Goal: Task Accomplishment & Management: Complete application form

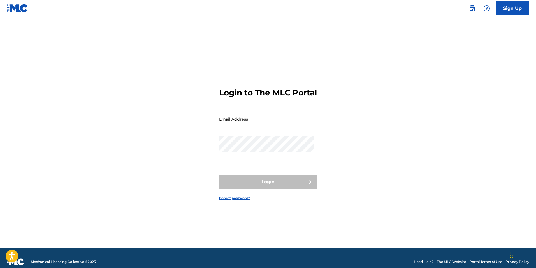
click at [239, 127] on input "Email Address" at bounding box center [266, 119] width 95 height 16
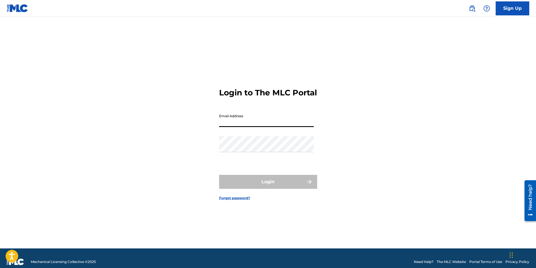
type input "[PERSON_NAME][EMAIL_ADDRESS][DOMAIN_NAME]"
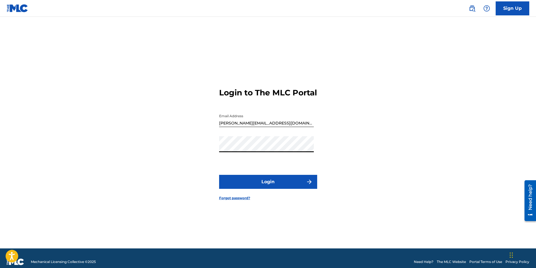
click at [219, 175] on button "Login" at bounding box center [268, 182] width 98 height 14
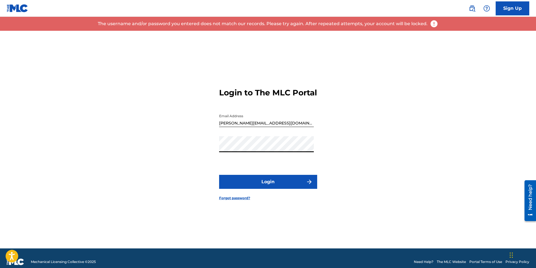
click at [196, 145] on div "Login to The MLC Portal Email Address [EMAIL_ADDRESS][DOMAIN_NAME] Password Log…" at bounding box center [268, 140] width 392 height 218
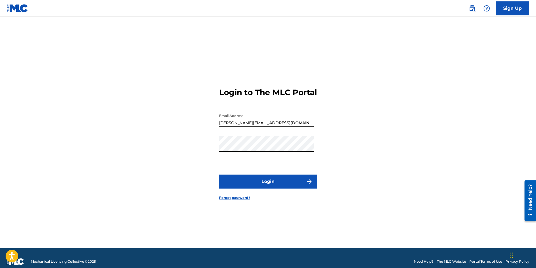
click at [219, 175] on button "Login" at bounding box center [268, 182] width 98 height 14
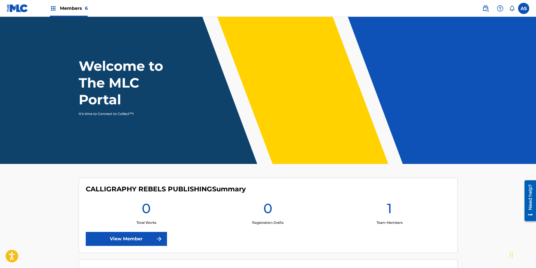
click at [83, 10] on span "Members 6" at bounding box center [74, 8] width 28 height 6
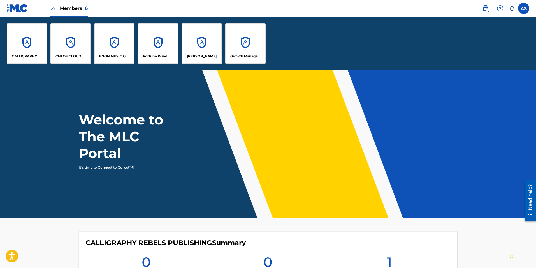
click at [119, 46] on div "ENON MUSIC GROUP" at bounding box center [114, 44] width 40 height 40
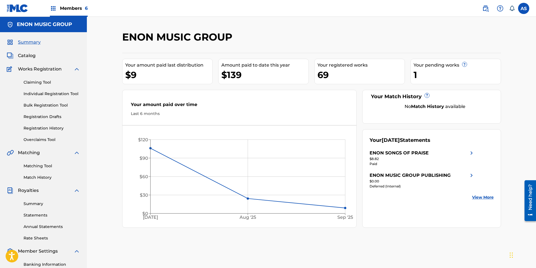
scroll to position [1, 0]
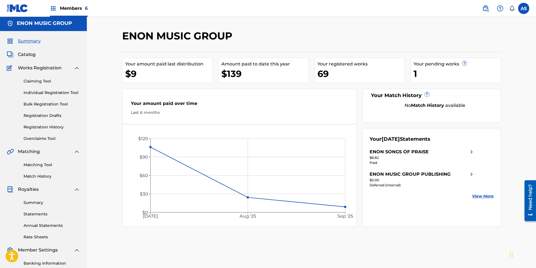
click at [48, 116] on link "Registration Drafts" at bounding box center [52, 116] width 57 height 6
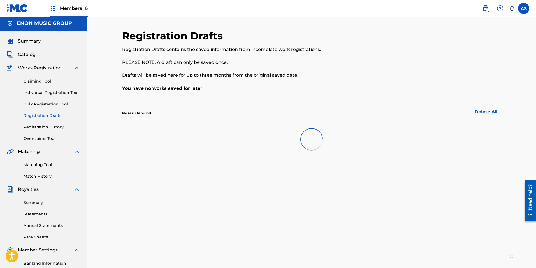
click at [48, 116] on link "Registration Drafts" at bounding box center [52, 116] width 57 height 6
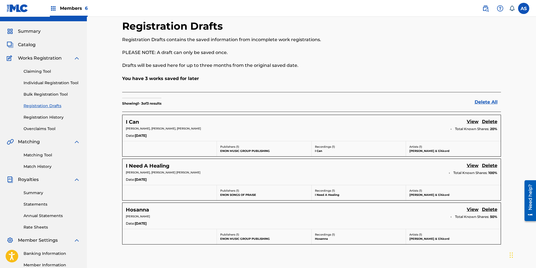
scroll to position [10, 0]
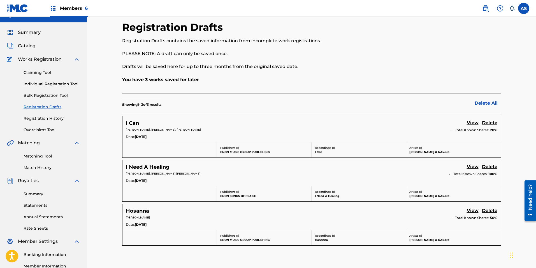
click at [237, 183] on div "Date: [DATE]" at bounding box center [311, 181] width 371 height 6
click at [128, 223] on span "Date:" at bounding box center [130, 224] width 9 height 5
click at [474, 209] on link "View" at bounding box center [472, 211] width 12 height 8
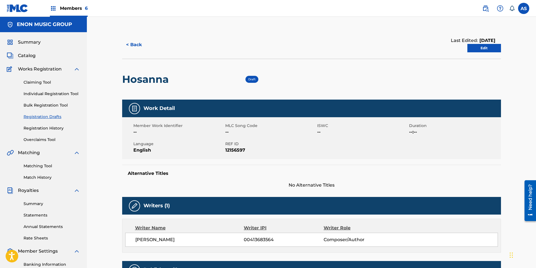
click at [492, 47] on link "Edit" at bounding box center [484, 48] width 34 height 8
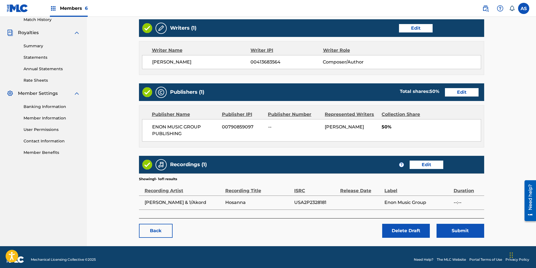
scroll to position [163, 0]
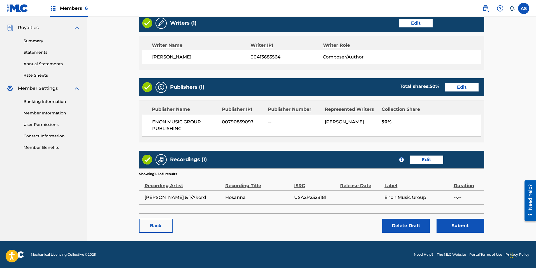
click at [458, 90] on link "Edit" at bounding box center [462, 87] width 34 height 8
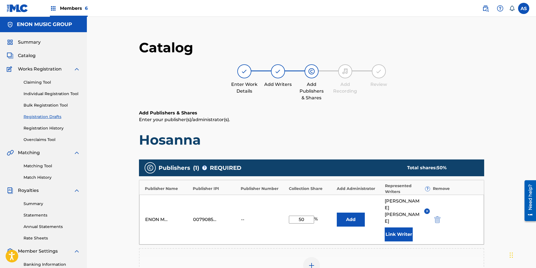
click at [310, 262] on img at bounding box center [311, 265] width 7 height 7
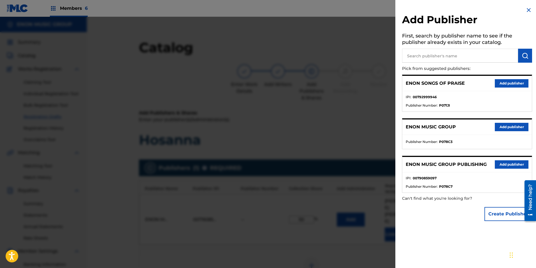
click at [506, 213] on button "Create Publisher" at bounding box center [508, 214] width 48 height 14
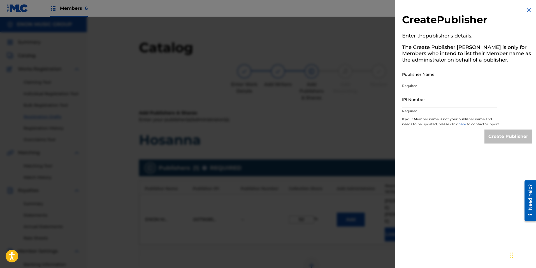
drag, startPoint x: 449, startPoint y: 71, endPoint x: 450, endPoint y: 73, distance: 2.9
click at [450, 71] on input "Publisher Name" at bounding box center [449, 74] width 95 height 16
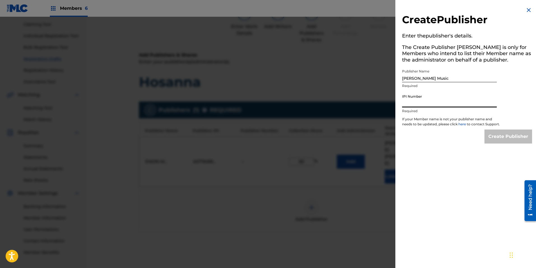
scroll to position [100, 0]
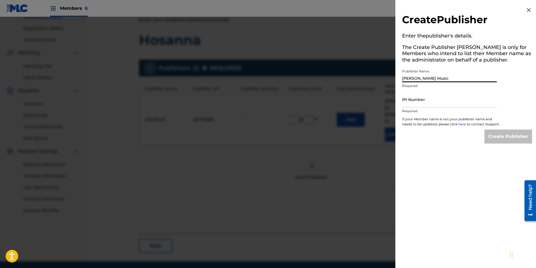
drag, startPoint x: 436, startPoint y: 78, endPoint x: 372, endPoint y: 76, distance: 64.1
click at [372, 76] on div "Create Publisher Enter the publisher 's details. The Create Publisher button is…" at bounding box center [268, 142] width 536 height 251
type input "Aaronleemusic"
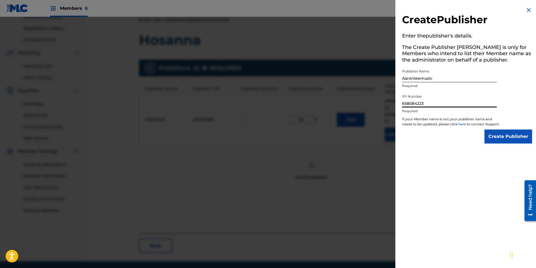
type input "658084223"
click at [513, 144] on input "Create Publisher" at bounding box center [508, 137] width 48 height 14
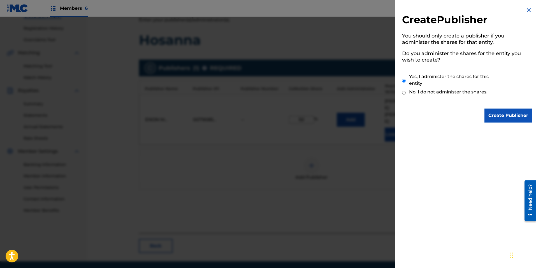
scroll to position [100, 0]
click at [504, 115] on input "Create Publisher" at bounding box center [508, 116] width 48 height 14
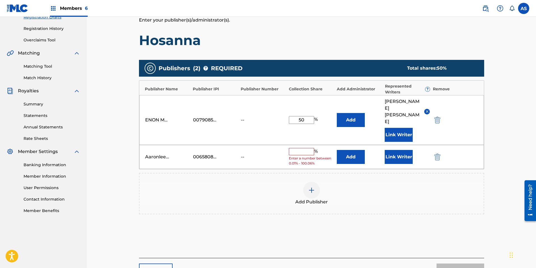
click at [302, 148] on input "text" at bounding box center [301, 151] width 25 height 7
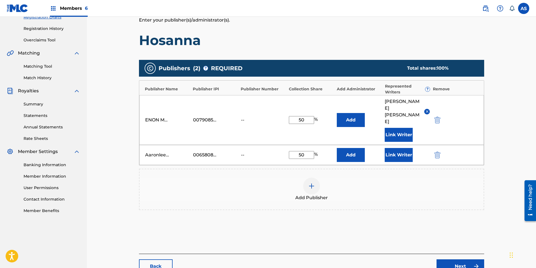
type input "50"
click at [399, 148] on button "Link Writer" at bounding box center [398, 155] width 28 height 14
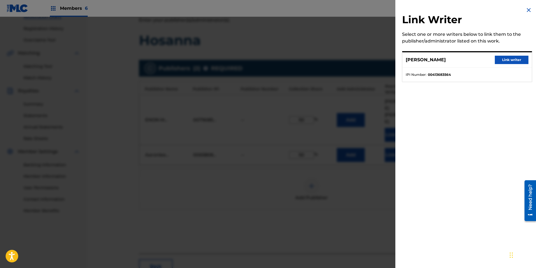
click at [502, 62] on button "Link writer" at bounding box center [511, 60] width 34 height 8
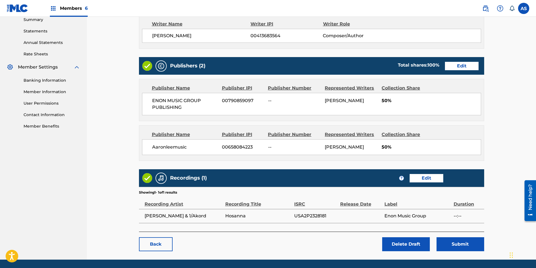
scroll to position [186, 0]
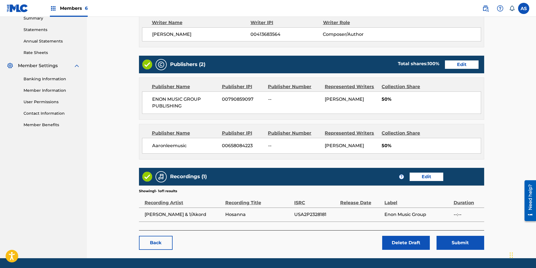
click at [455, 245] on button "Submit" at bounding box center [460, 243] width 48 height 14
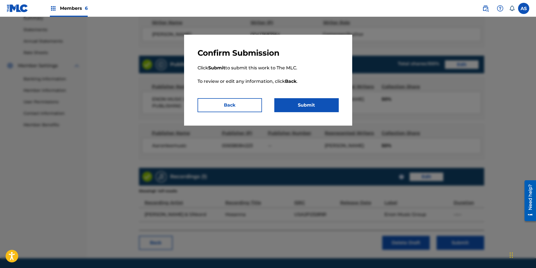
click at [302, 108] on button "Submit" at bounding box center [306, 105] width 64 height 14
